Goal: Information Seeking & Learning: Learn about a topic

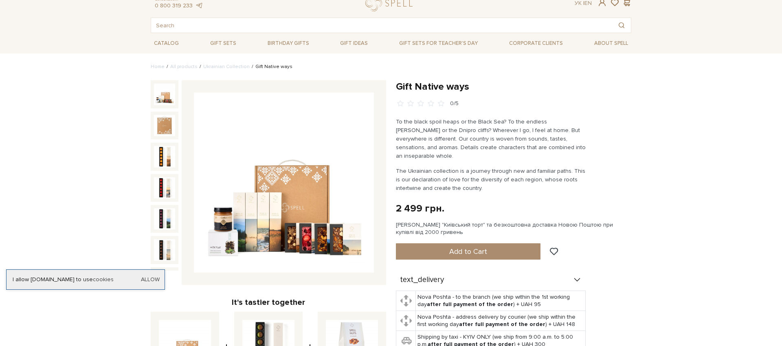
scroll to position [35, 0]
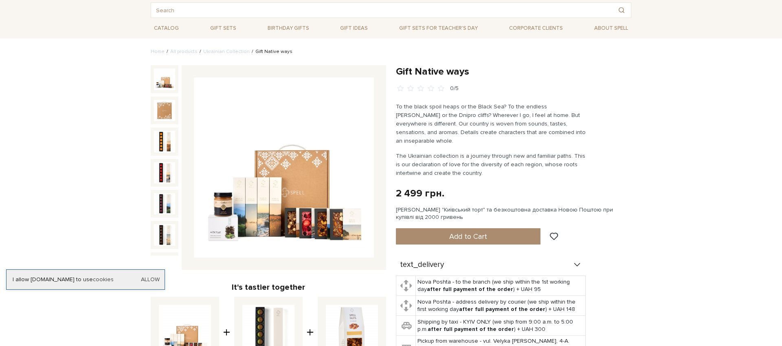
click at [316, 219] on img at bounding box center [284, 167] width 180 height 180
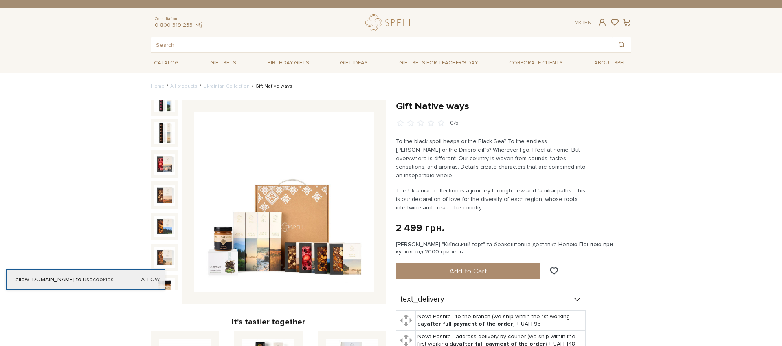
drag, startPoint x: 666, startPoint y: 196, endPoint x: 645, endPoint y: 189, distance: 21.9
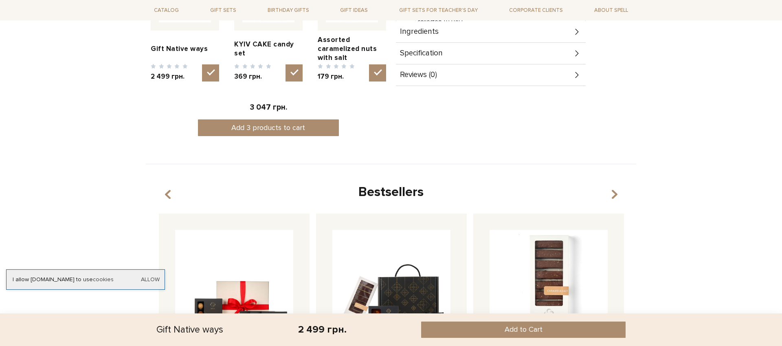
scroll to position [607, 0]
